Goal: Check status: Check status

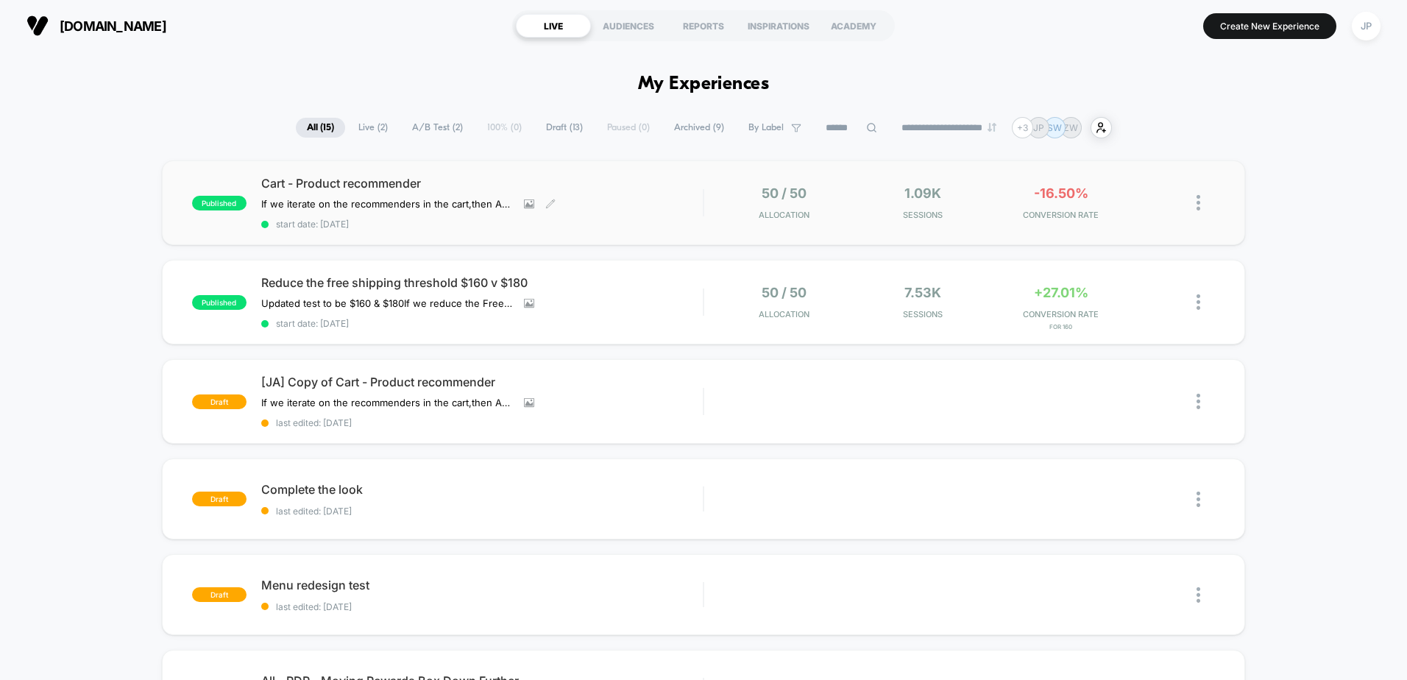
click at [627, 184] on span "Cart - Product recommender" at bounding box center [482, 183] width 442 height 15
click at [611, 302] on div "Reduce the free shipping threshold $160 v $180 Updated test to be $160 & $180 I…" at bounding box center [482, 302] width 442 height 54
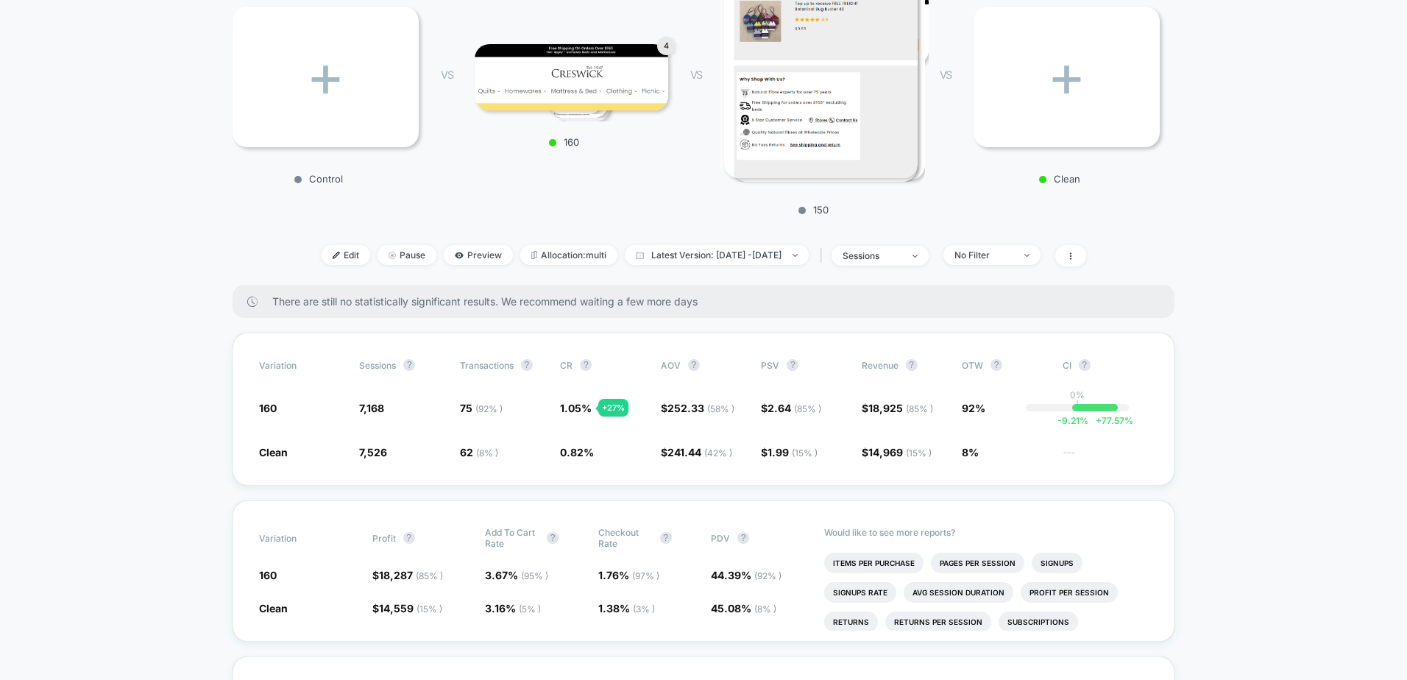
scroll to position [294, 0]
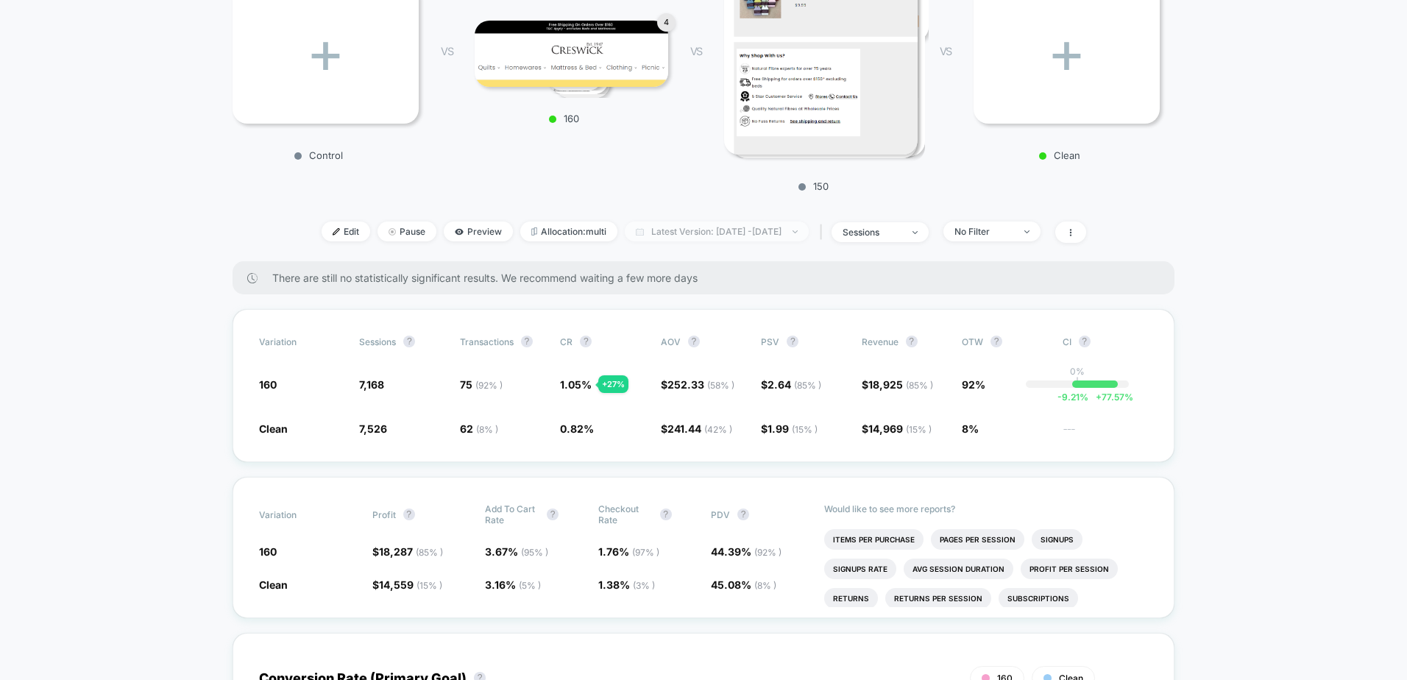
click at [682, 228] on span "Latest Version: [DATE] - [DATE]" at bounding box center [717, 232] width 184 height 20
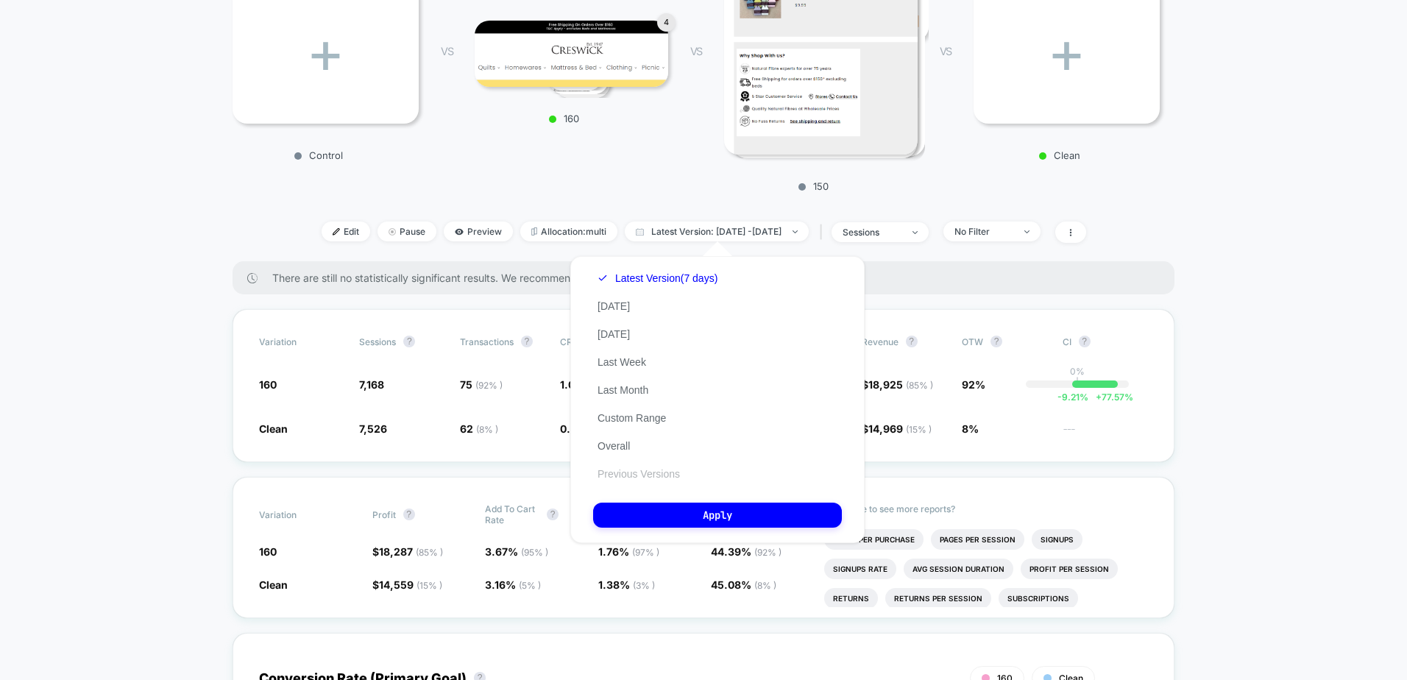
click at [623, 471] on button "Previous Versions" at bounding box center [638, 473] width 91 height 13
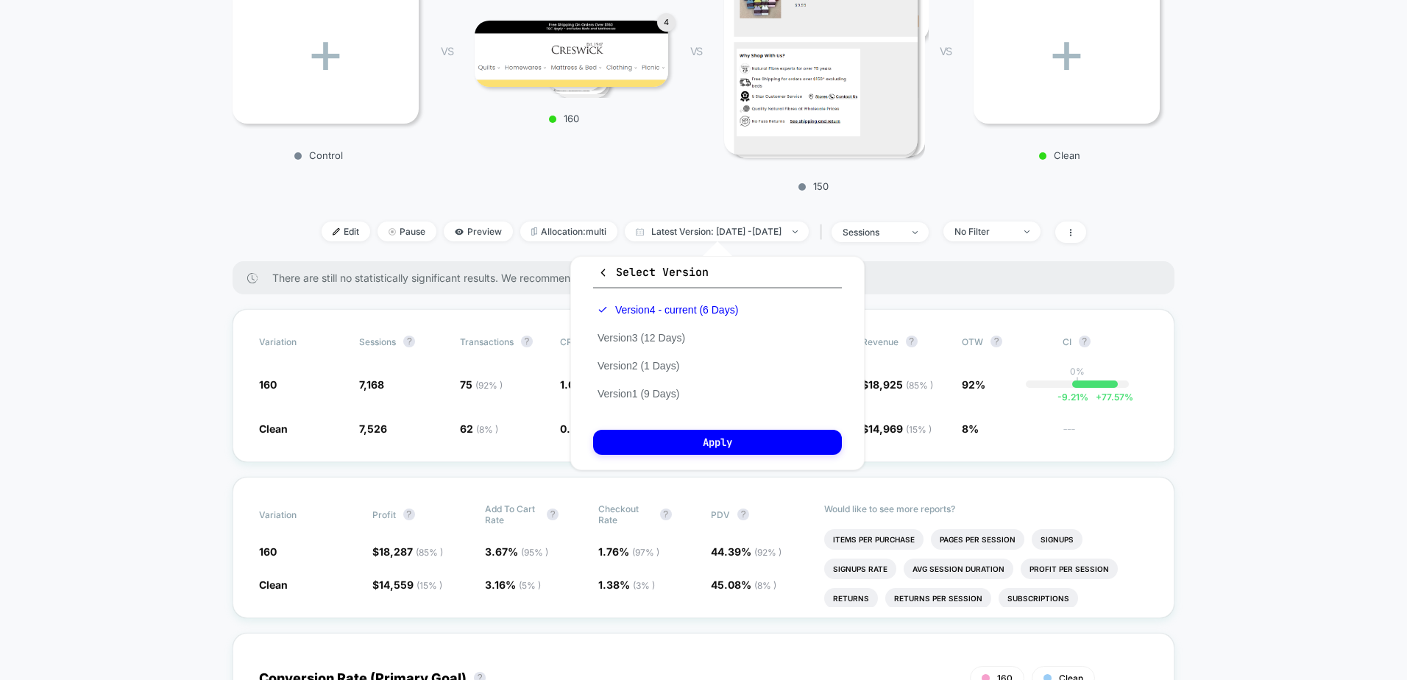
click at [629, 400] on div "Version 4 - current (6 Days) Version 3 (12 Days) Version 2 (1 Days) Version 1 (…" at bounding box center [667, 352] width 149 height 112
click at [632, 392] on button "Version 1 (9 Days)" at bounding box center [638, 393] width 91 height 13
click at [675, 450] on button "Apply" at bounding box center [717, 442] width 249 height 25
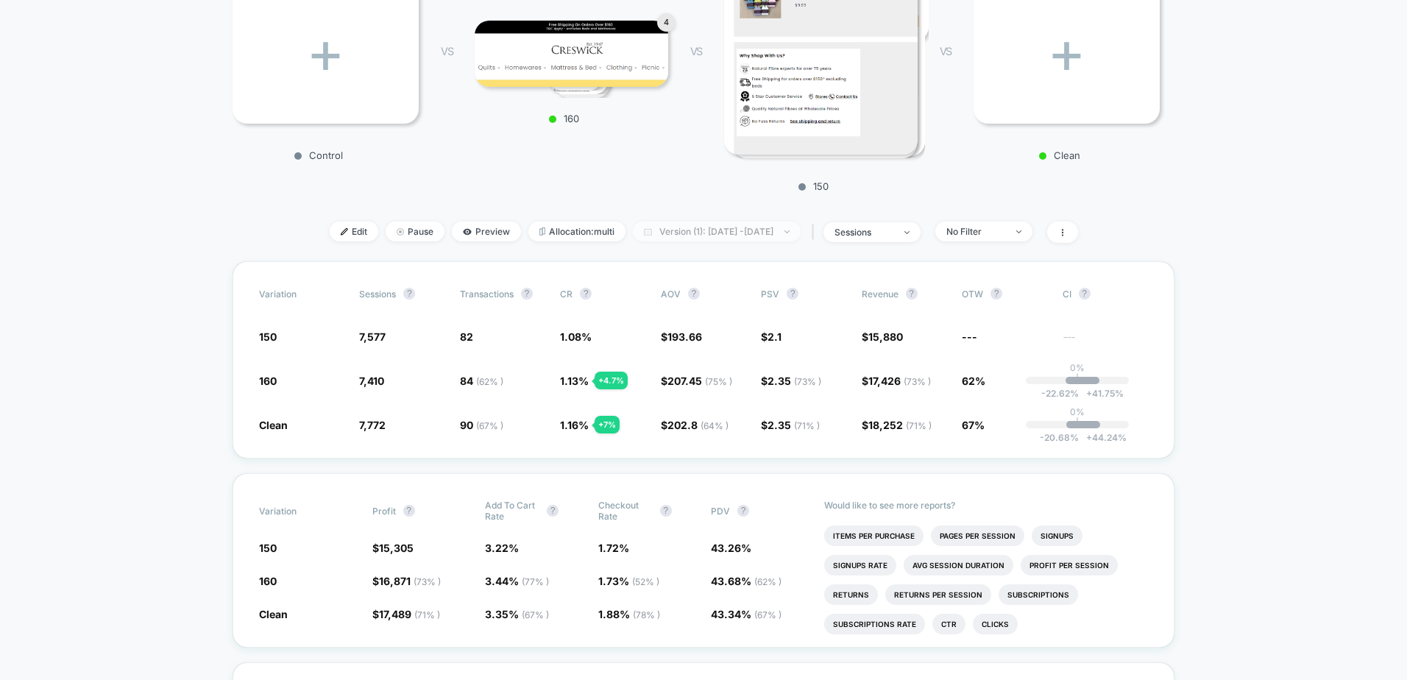
click at [687, 230] on span "Version (1): [DATE] - [DATE]" at bounding box center [717, 232] width 168 height 20
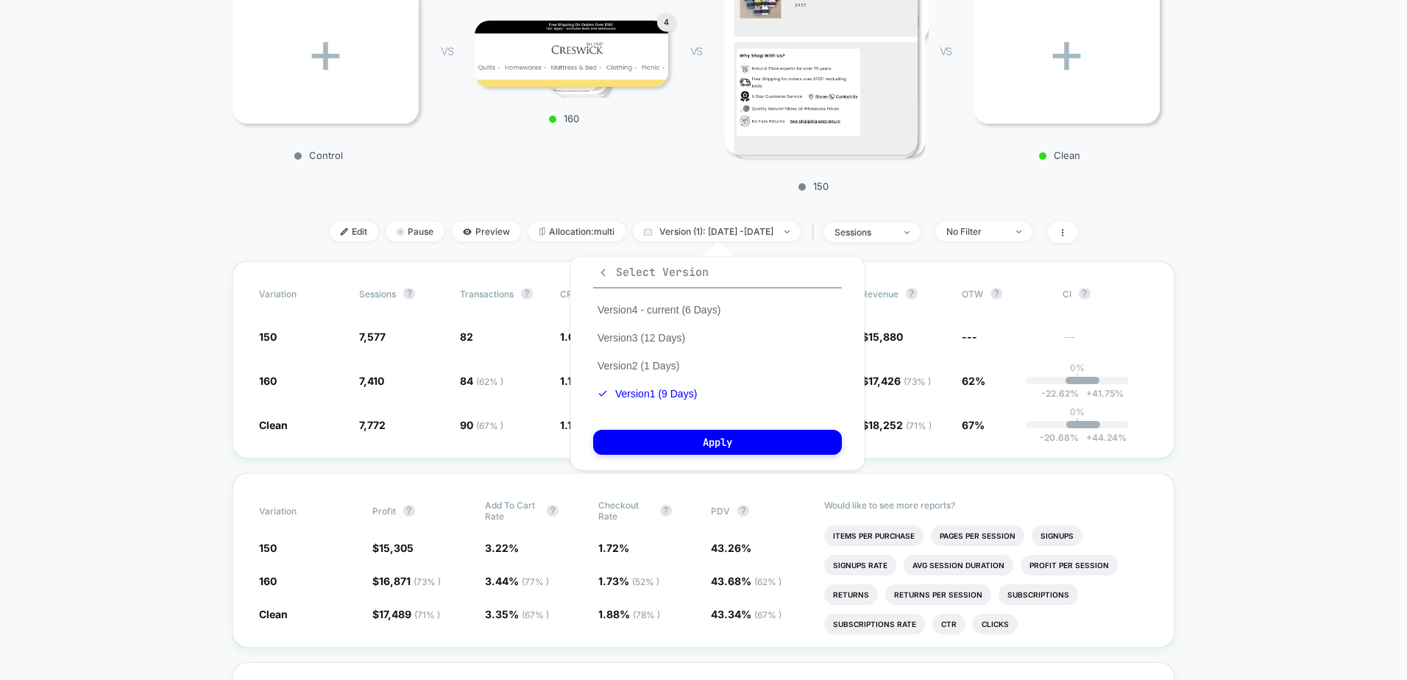
click at [598, 271] on icon "button" at bounding box center [603, 272] width 11 height 11
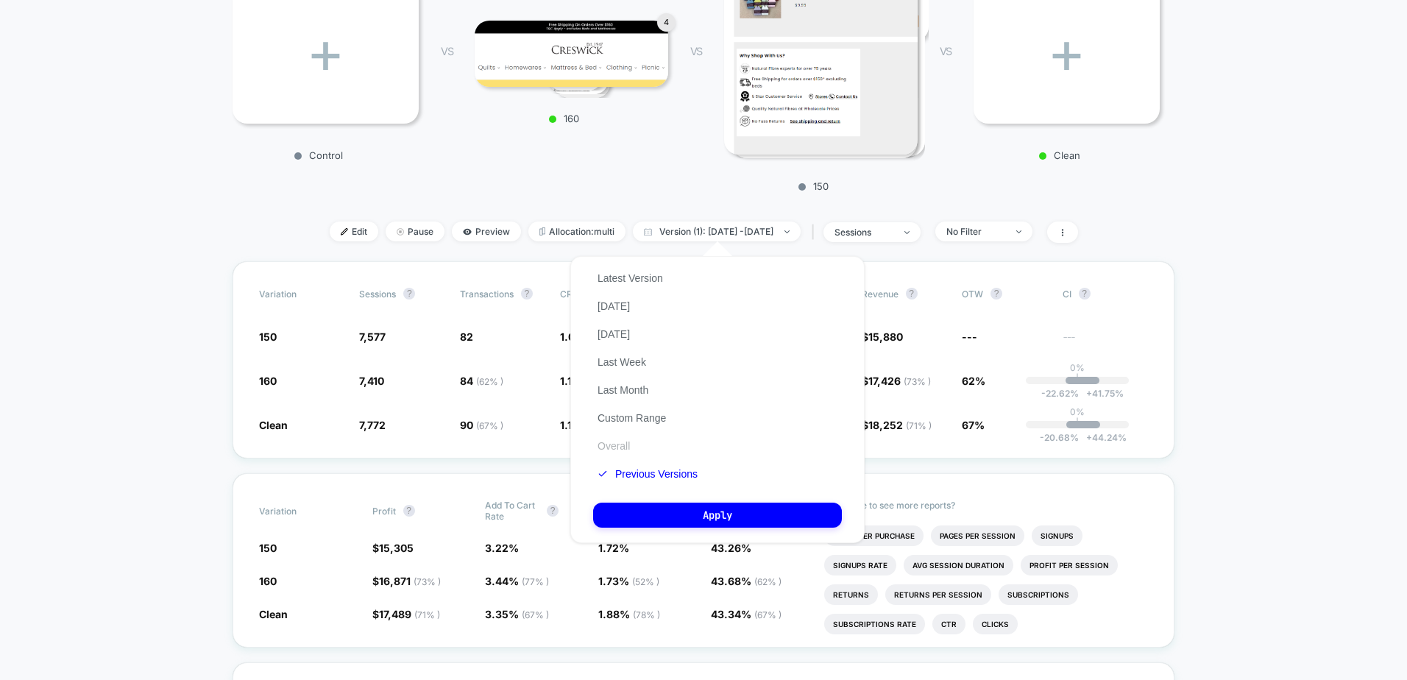
click at [624, 446] on button "Overall" at bounding box center [613, 445] width 41 height 13
click at [662, 517] on button "Apply" at bounding box center [717, 515] width 249 height 25
